Goal: Information Seeking & Learning: Learn about a topic

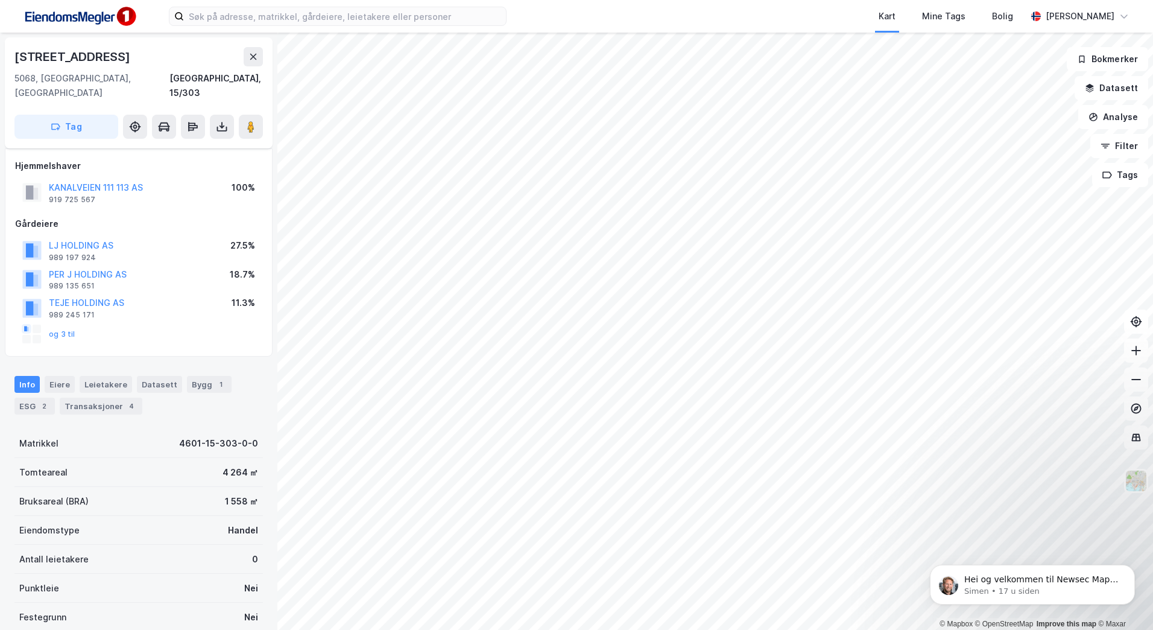
scroll to position [109, 0]
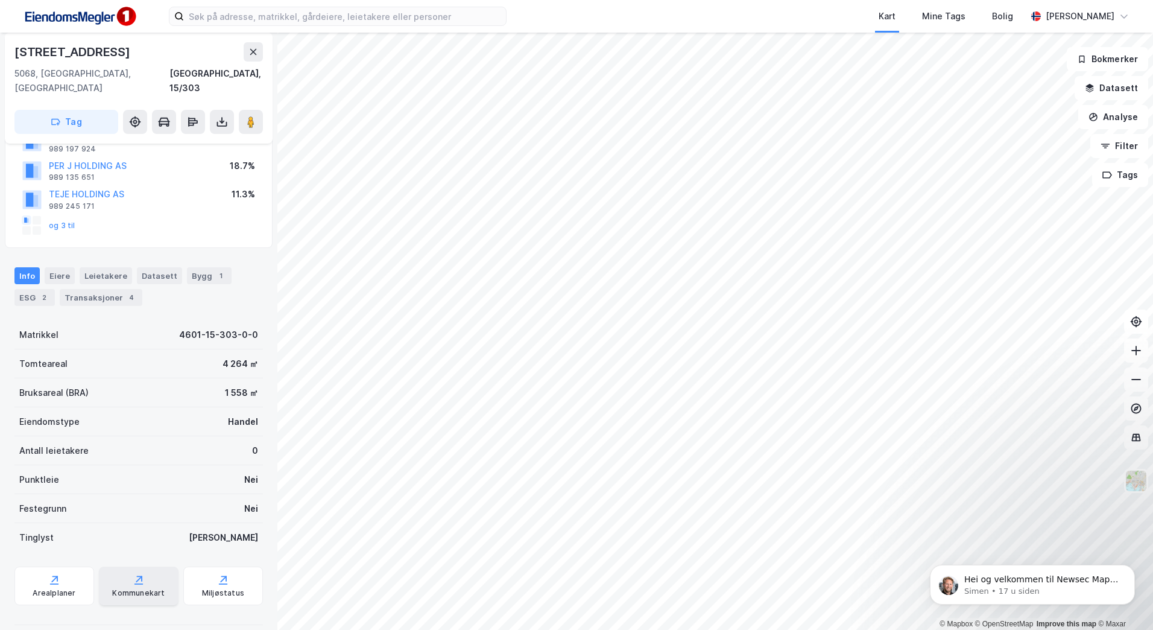
click at [145, 571] on div "Kommunekart" at bounding box center [139, 585] width 80 height 39
click at [45, 588] on div "Arealplaner" at bounding box center [54, 593] width 43 height 10
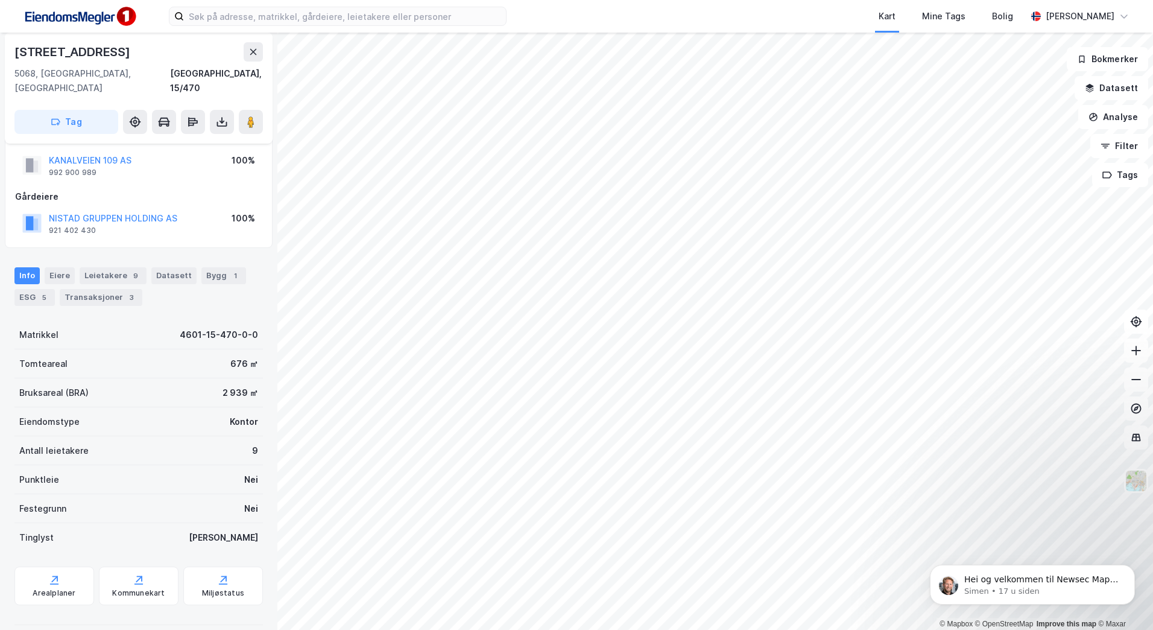
scroll to position [27, 0]
click at [50, 573] on icon at bounding box center [54, 579] width 12 height 12
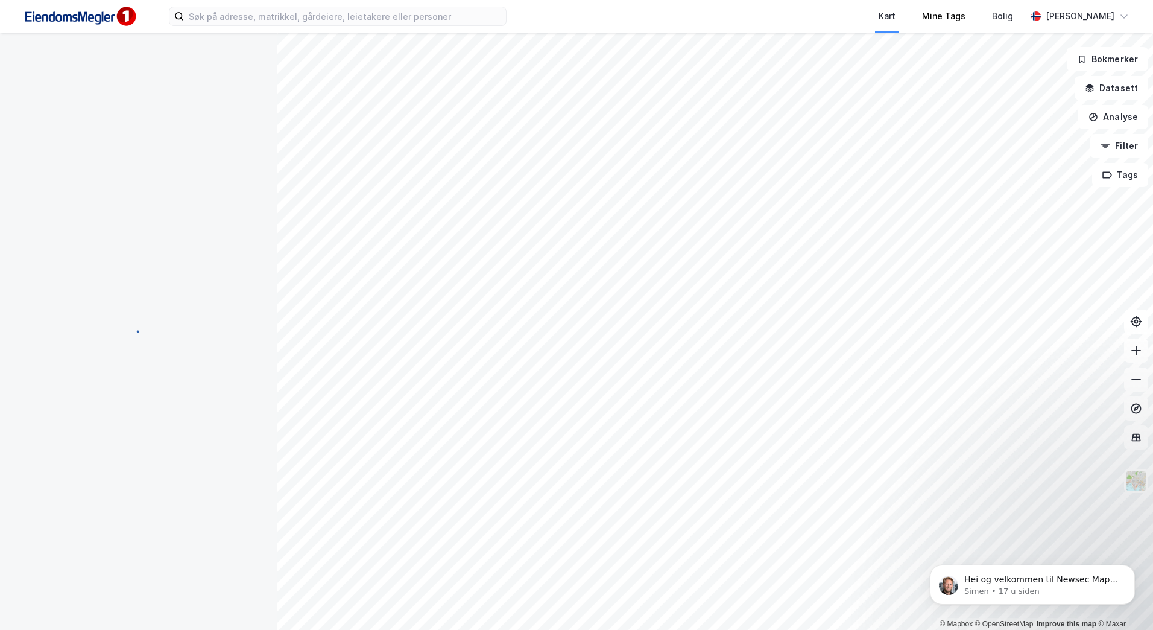
scroll to position [27, 0]
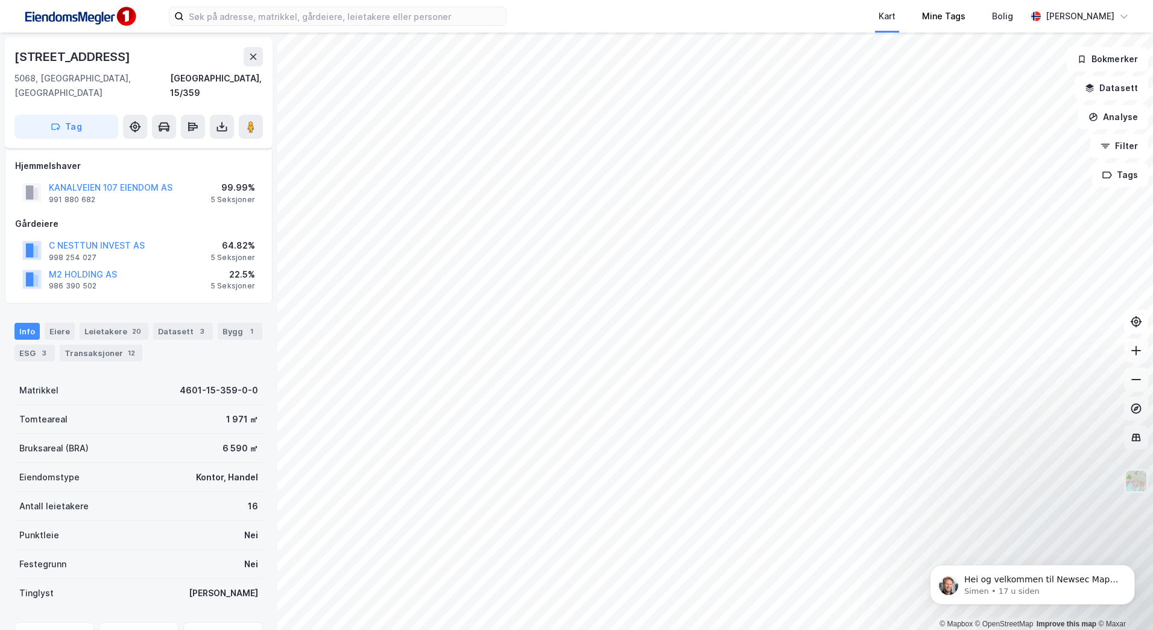
scroll to position [27, 0]
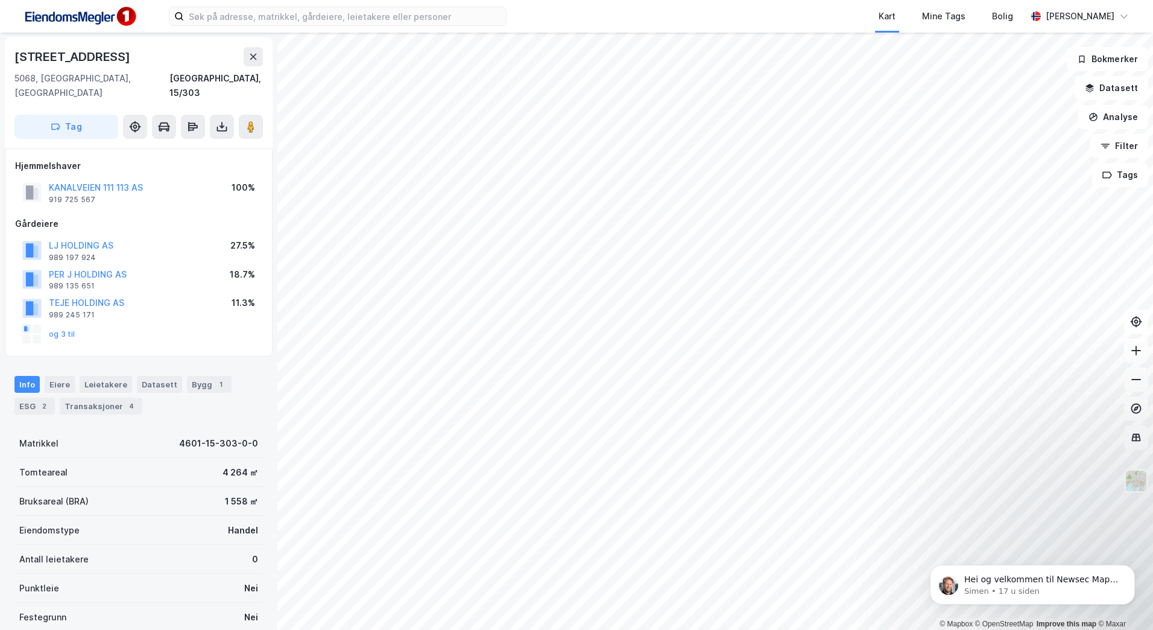
scroll to position [27, 0]
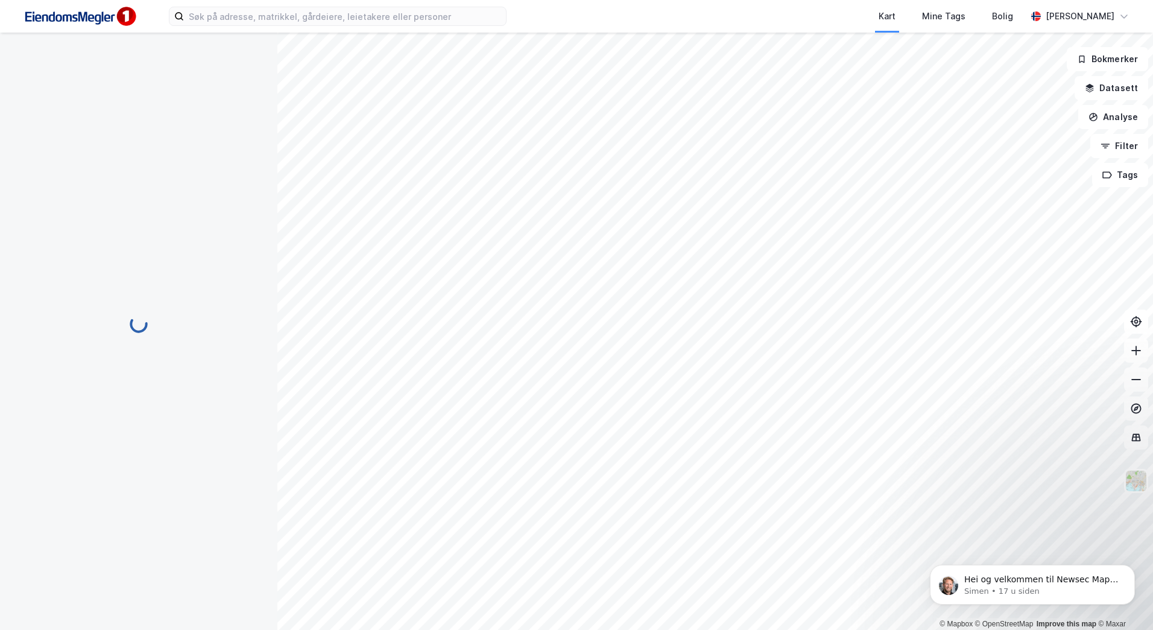
scroll to position [27, 0]
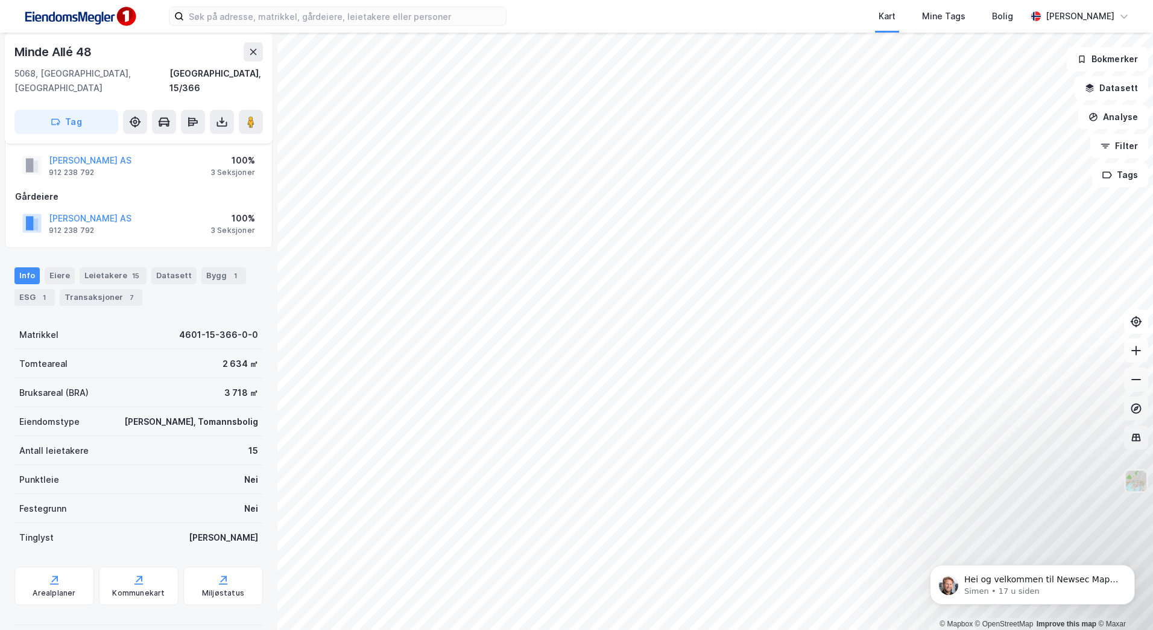
scroll to position [27, 0]
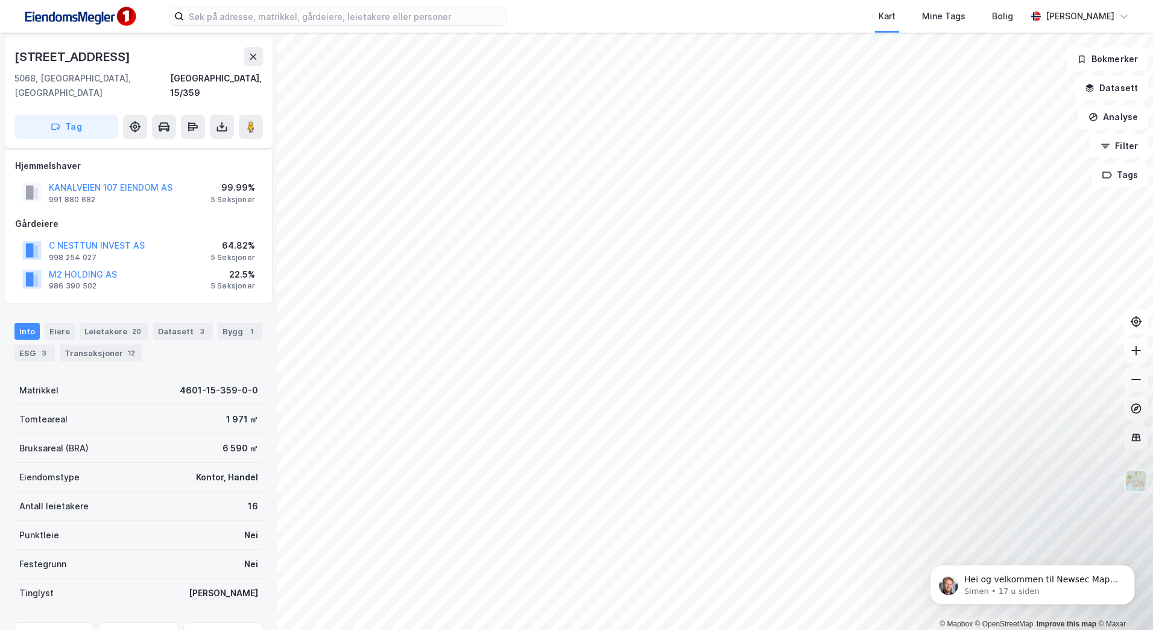
scroll to position [27, 0]
